Goal: Task Accomplishment & Management: Manage account settings

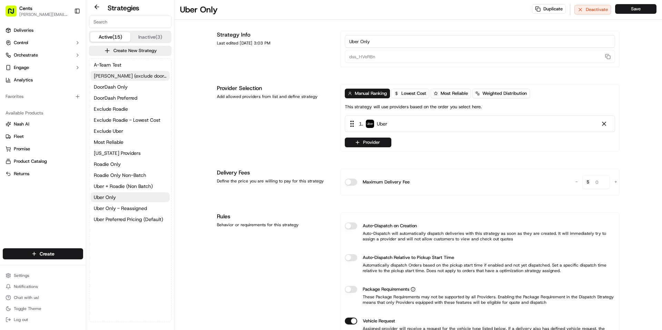
click at [142, 79] on span "[PERSON_NAME] (exclude doordash)" at bounding box center [130, 75] width 73 height 7
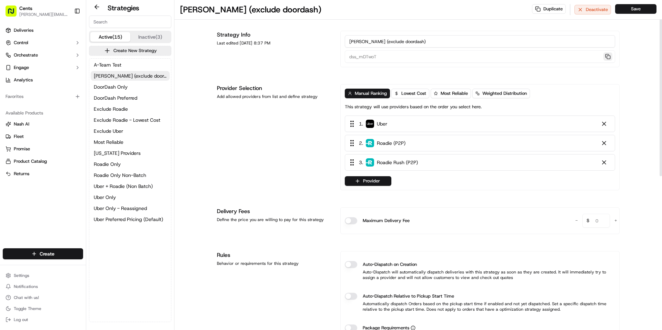
click at [607, 55] on button "button" at bounding box center [607, 56] width 9 height 8
click at [134, 140] on button "Most Reliable" at bounding box center [130, 142] width 79 height 10
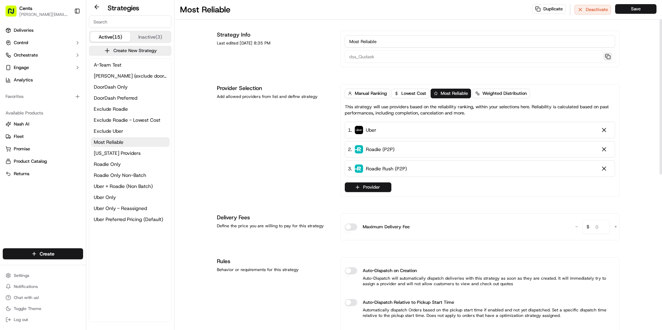
click at [605, 58] on button "button" at bounding box center [607, 56] width 9 height 8
